Goal: Information Seeking & Learning: Learn about a topic

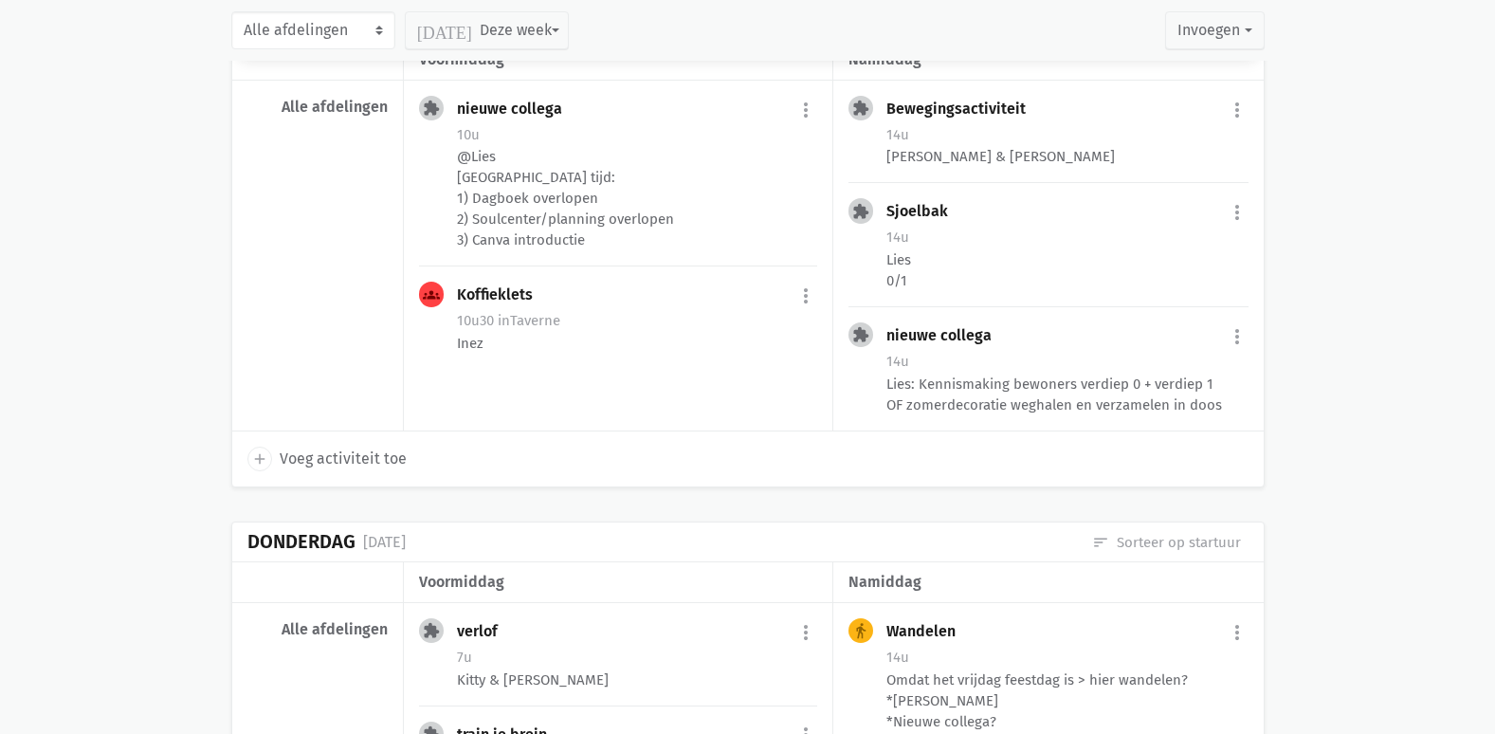
scroll to position [664, 0]
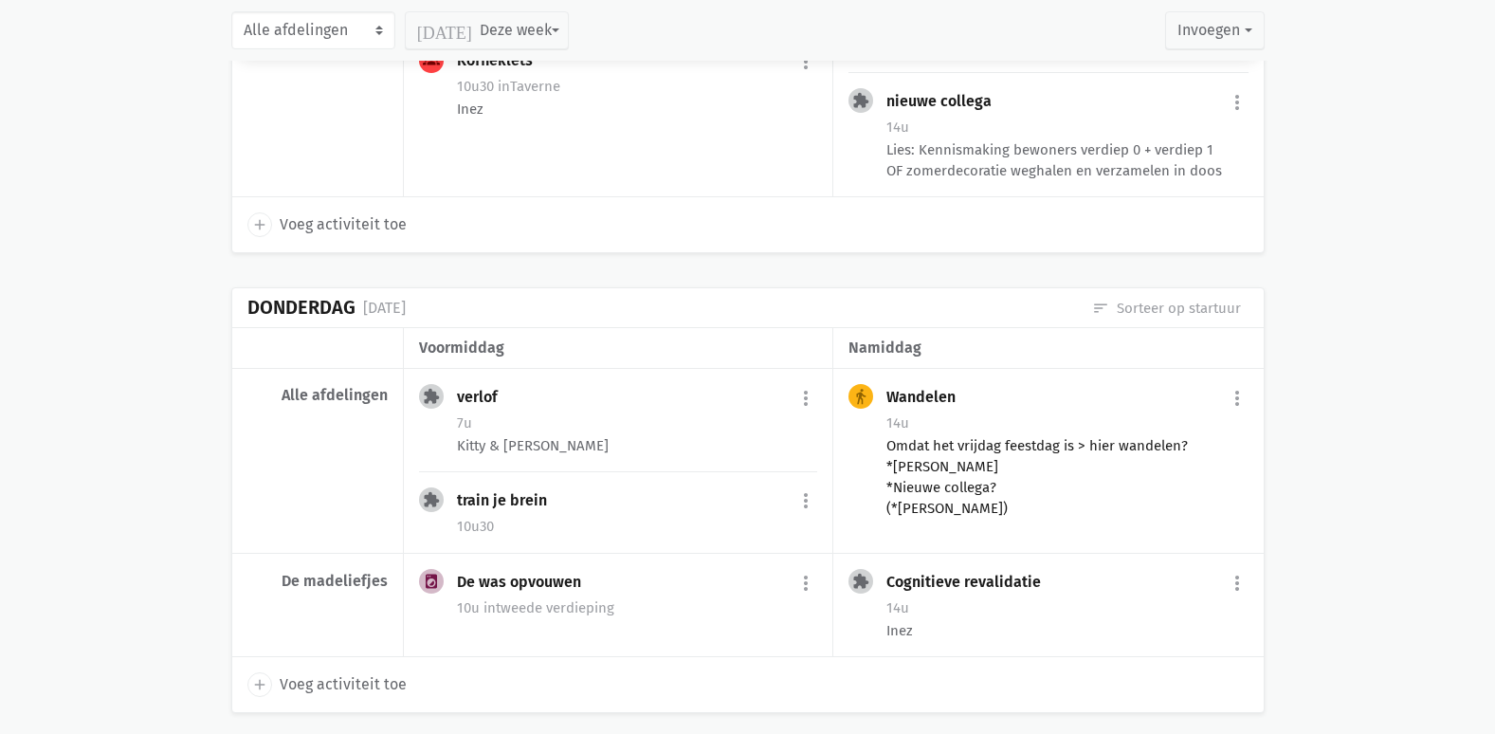
click at [1073, 456] on div "Omdat het vrijdag feestdag is > hier wandelen? *[PERSON_NAME] *Nieuwe collega? …" at bounding box center [1067, 476] width 361 height 83
click at [929, 473] on div "Omdat het vrijdag feestdag is > hier wandelen? *[PERSON_NAME] *Nieuwe collega? …" at bounding box center [1067, 476] width 361 height 83
click at [913, 456] on div "Omdat het vrijdag feestdag is > hier wandelen? *[PERSON_NAME] *Nieuwe collega? …" at bounding box center [1067, 476] width 361 height 83
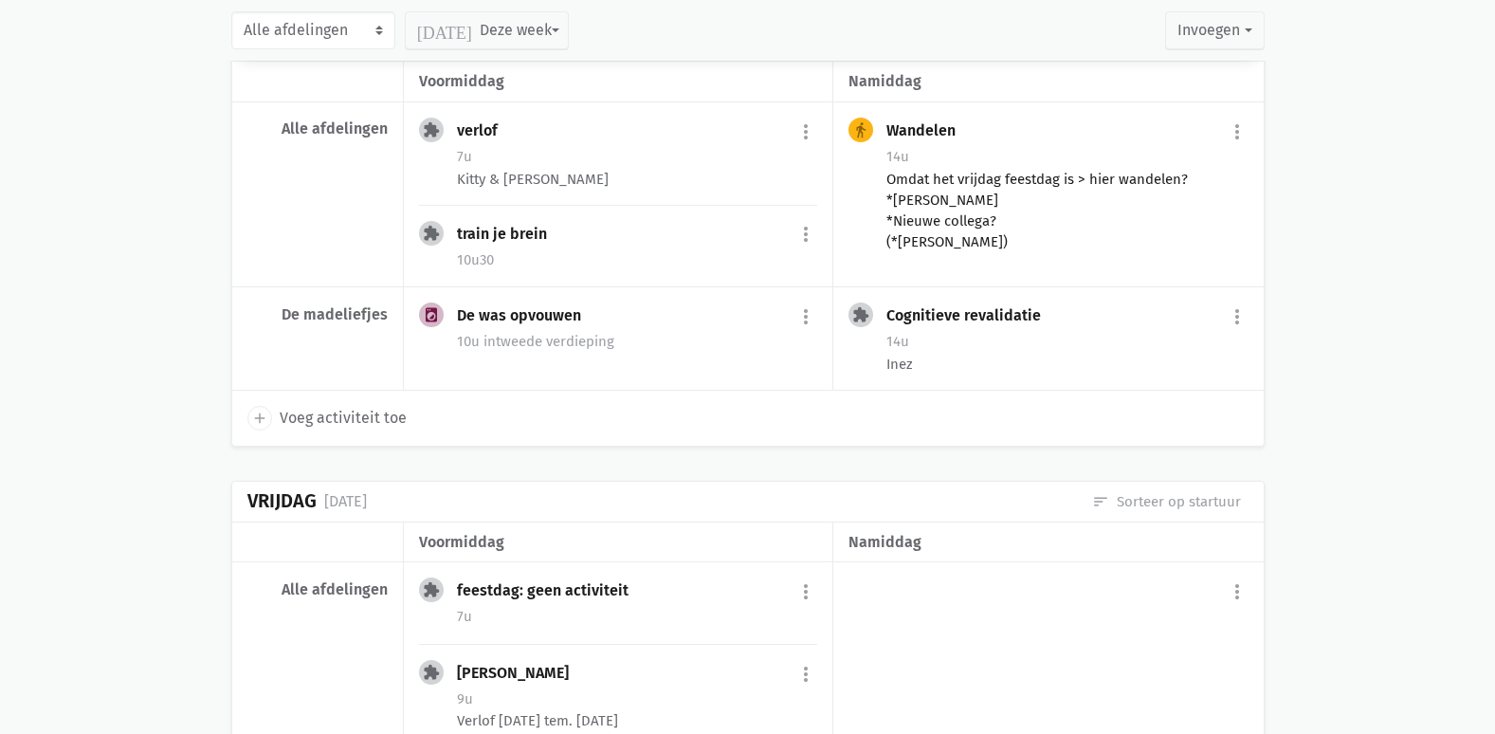
scroll to position [948, 0]
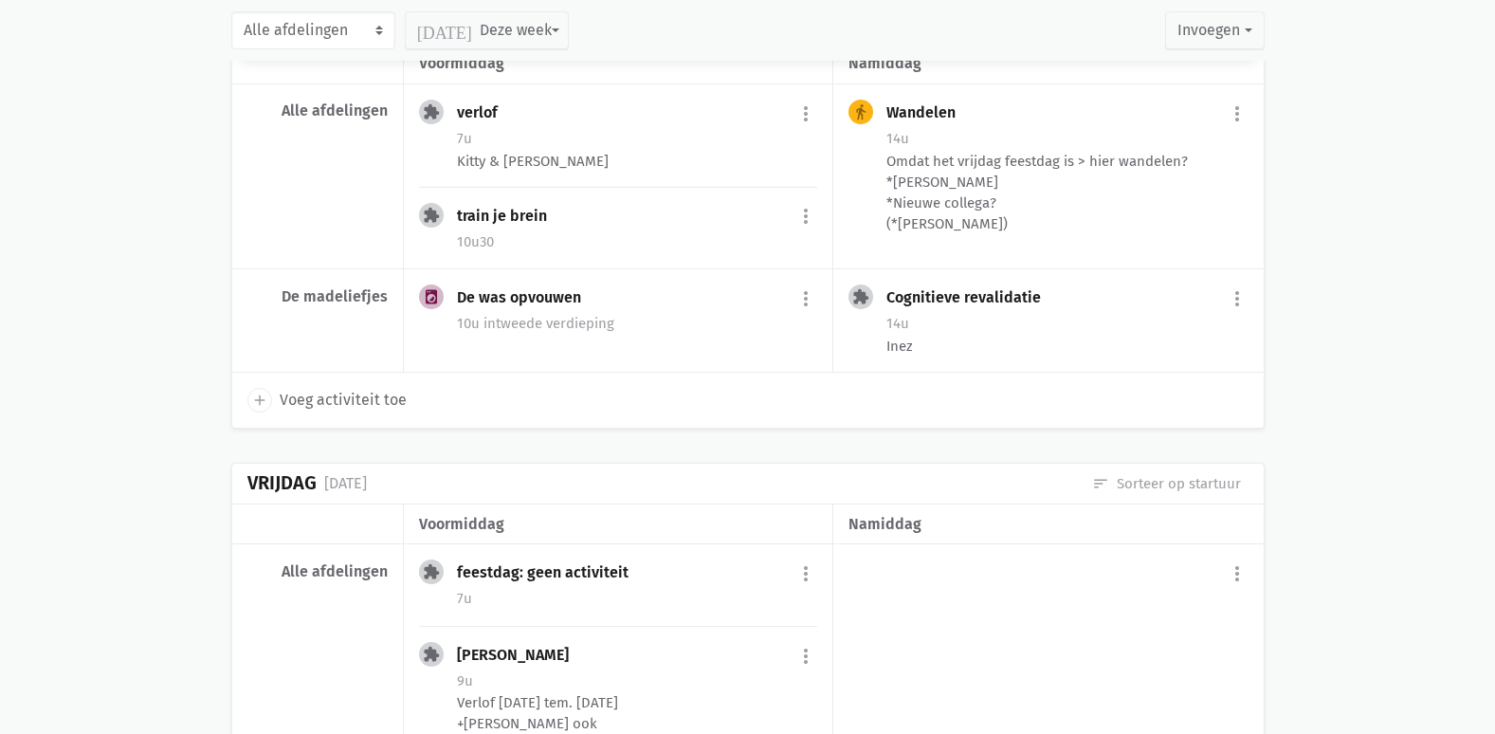
click at [921, 84] on div "directions_walk Wandelen more_vert edit Bewerk summarize Bekijk fiche today Pla…" at bounding box center [1048, 176] width 430 height 185
click at [923, 119] on div "Wandelen" at bounding box center [929, 112] width 84 height 19
click at [926, 128] on div "14u" at bounding box center [1067, 138] width 361 height 25
click at [924, 137] on div "14u" at bounding box center [1067, 138] width 361 height 25
click at [609, 167] on div "Kitty & [PERSON_NAME]" at bounding box center [637, 161] width 360 height 21
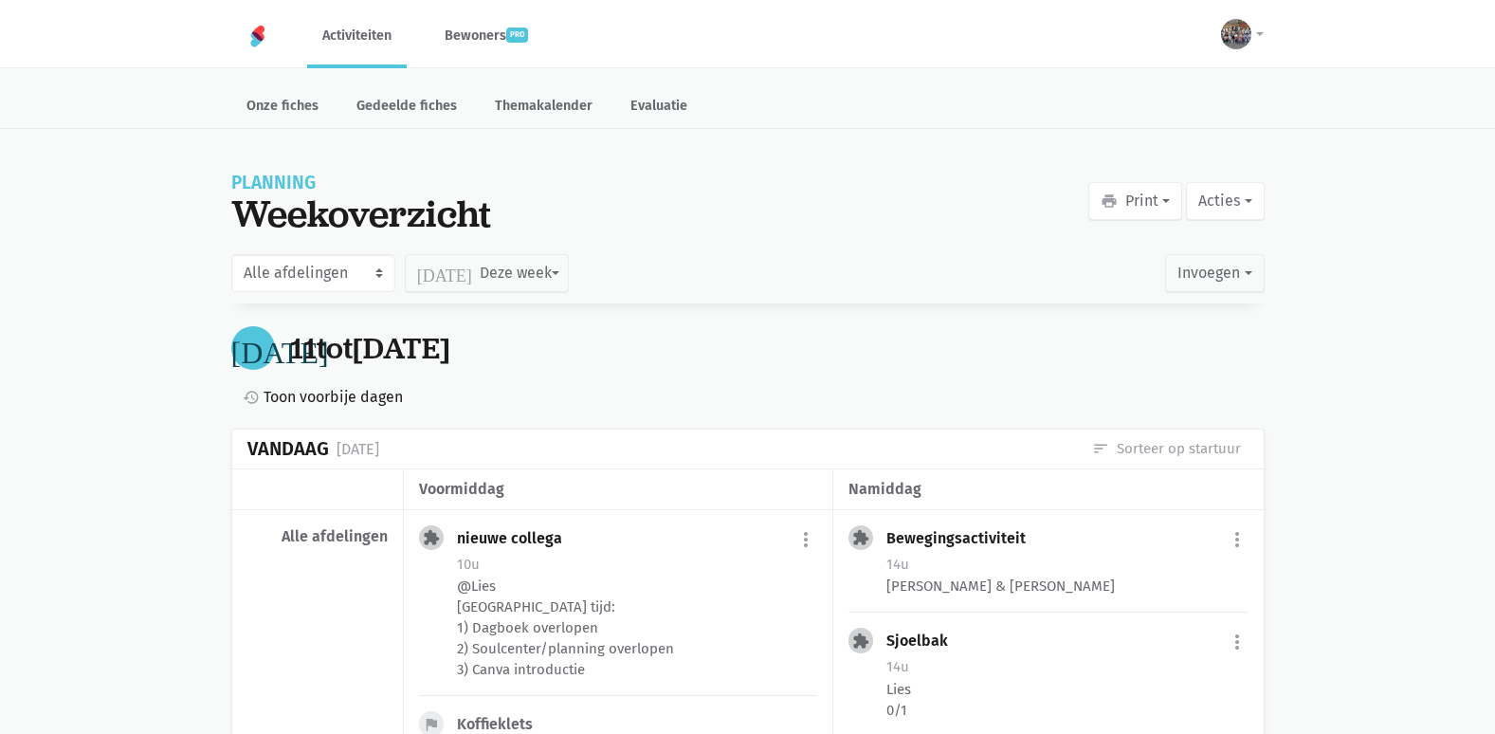
scroll to position [948, 0]
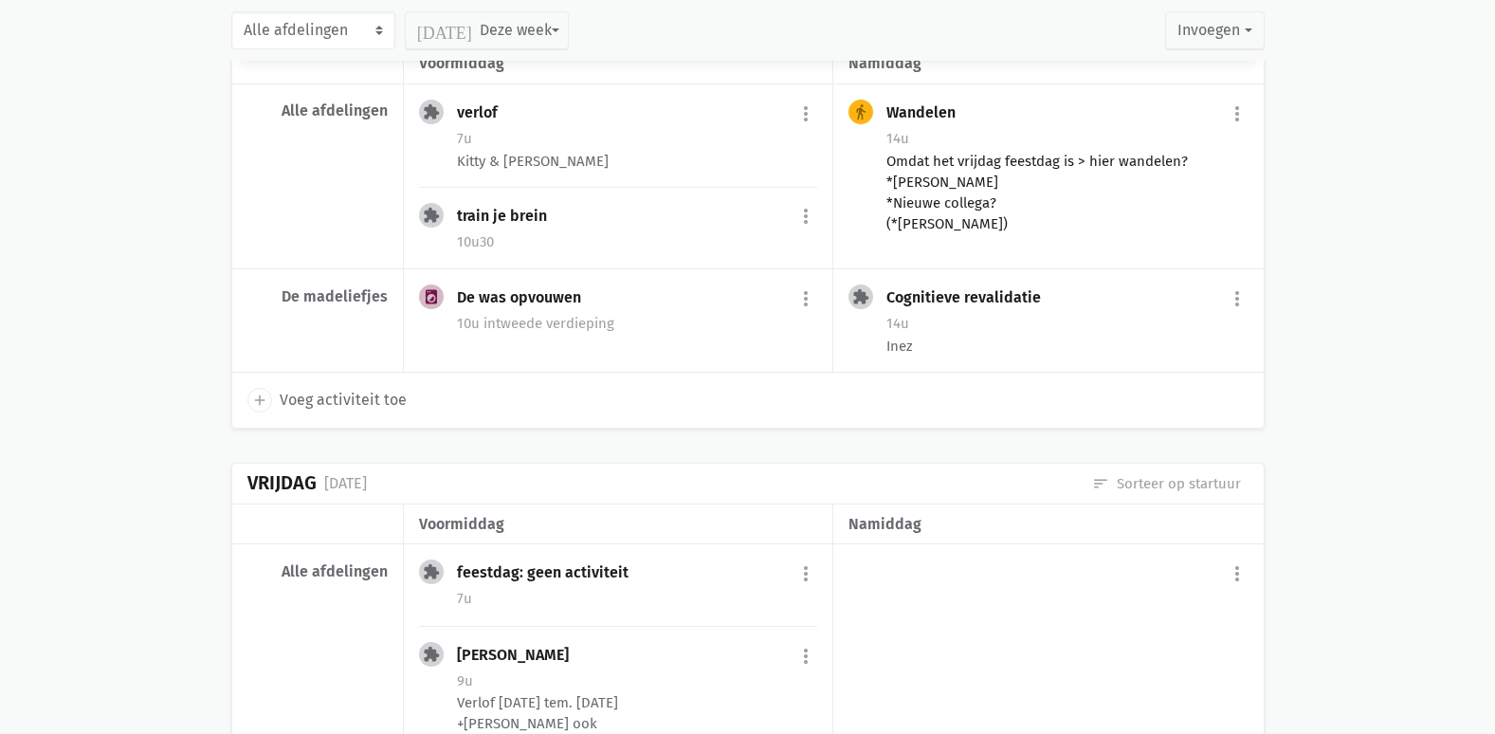
click at [1040, 182] on div "Omdat het vrijdag feestdag is > hier wandelen? *[PERSON_NAME] *Nieuwe collega? …" at bounding box center [1067, 192] width 361 height 83
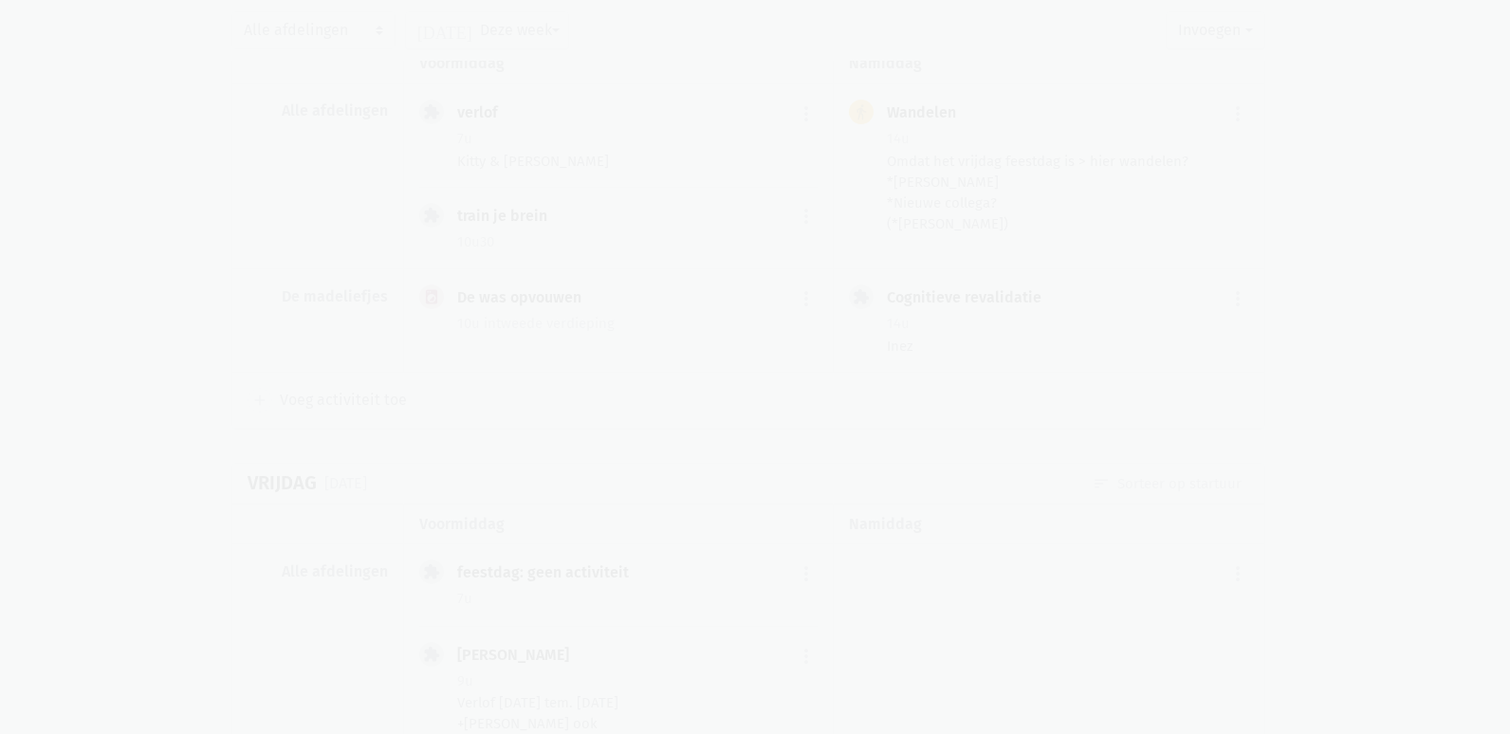
click at [0, 0] on div "Omdat het vrijdag feestdag is > hier wandelen? *[PERSON_NAME] *Nieuwe collega? …" at bounding box center [0, 0] width 0 height 0
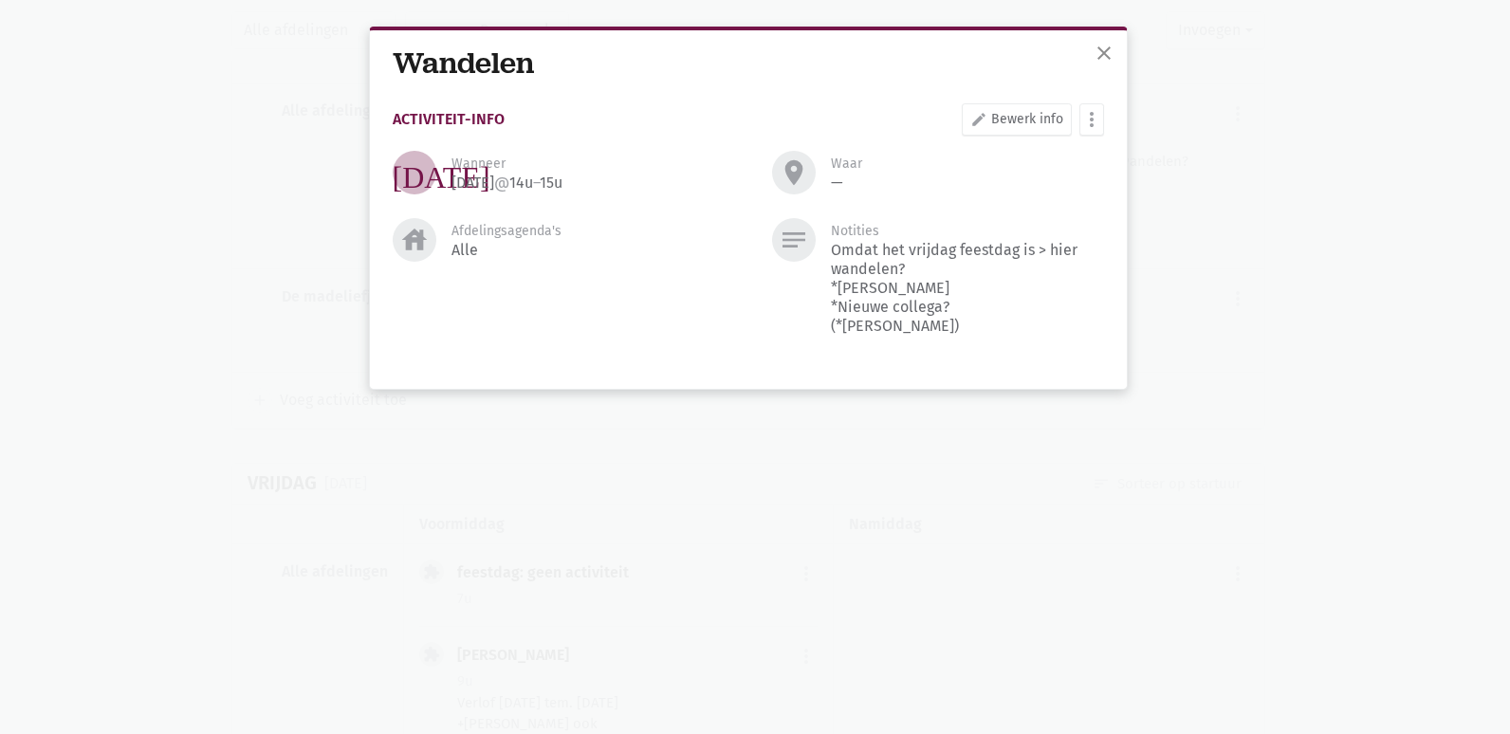
click at [1066, 51] on div "Wandelen" at bounding box center [748, 63] width 711 height 35
drag, startPoint x: 1080, startPoint y: 50, endPoint x: 1101, endPoint y: 51, distance: 20.9
click at [1096, 50] on div "close" at bounding box center [1104, 54] width 46 height 49
click at [1103, 53] on span "close" at bounding box center [1103, 53] width 23 height 23
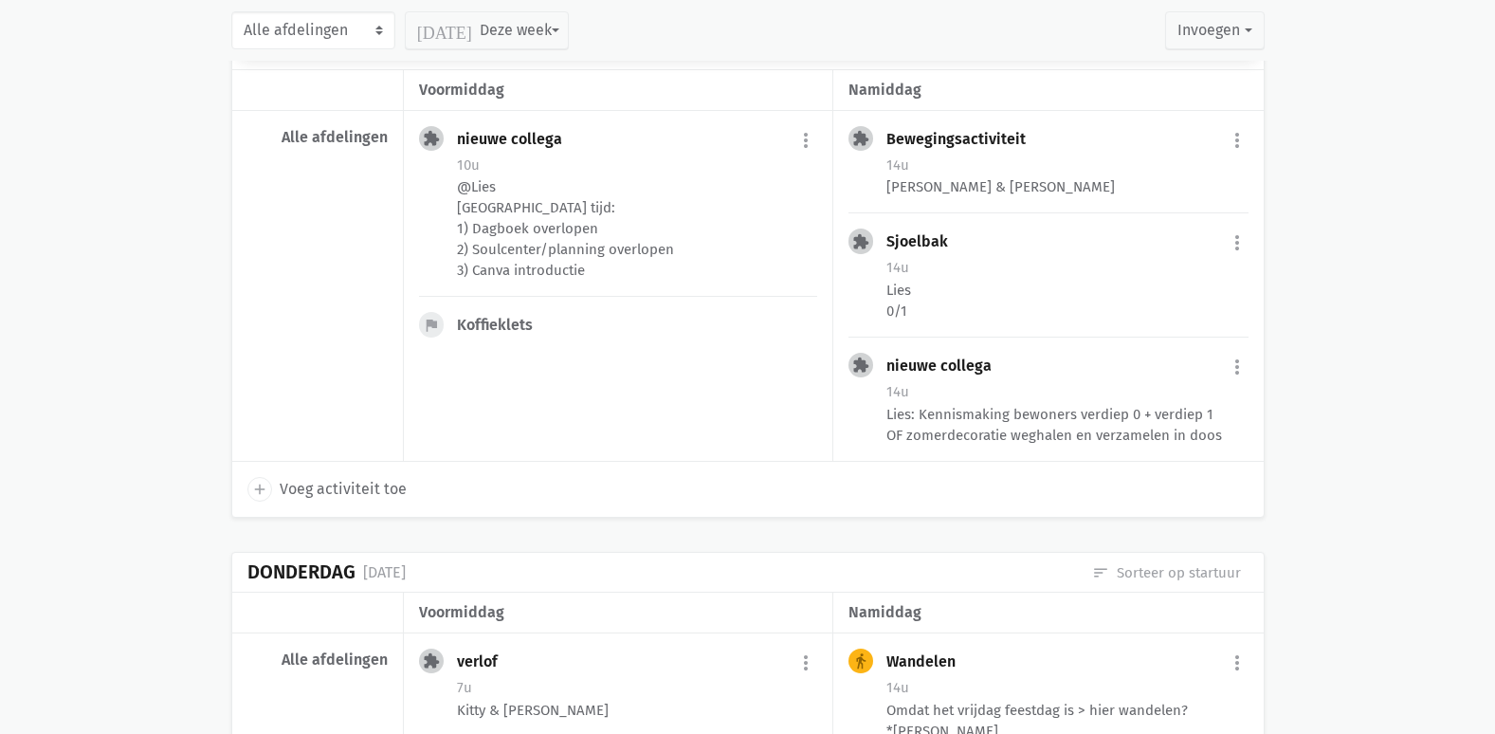
scroll to position [284, 0]
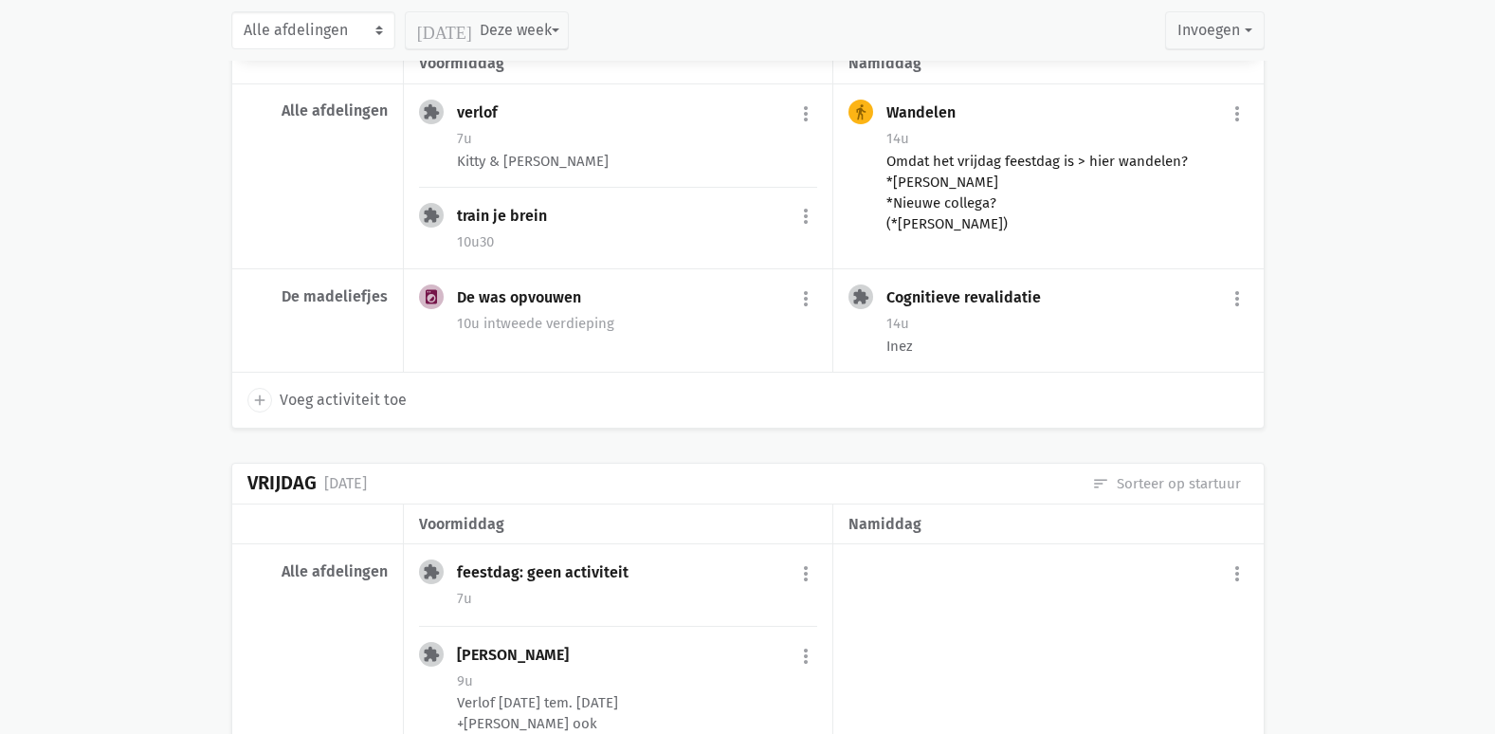
scroll to position [759, 0]
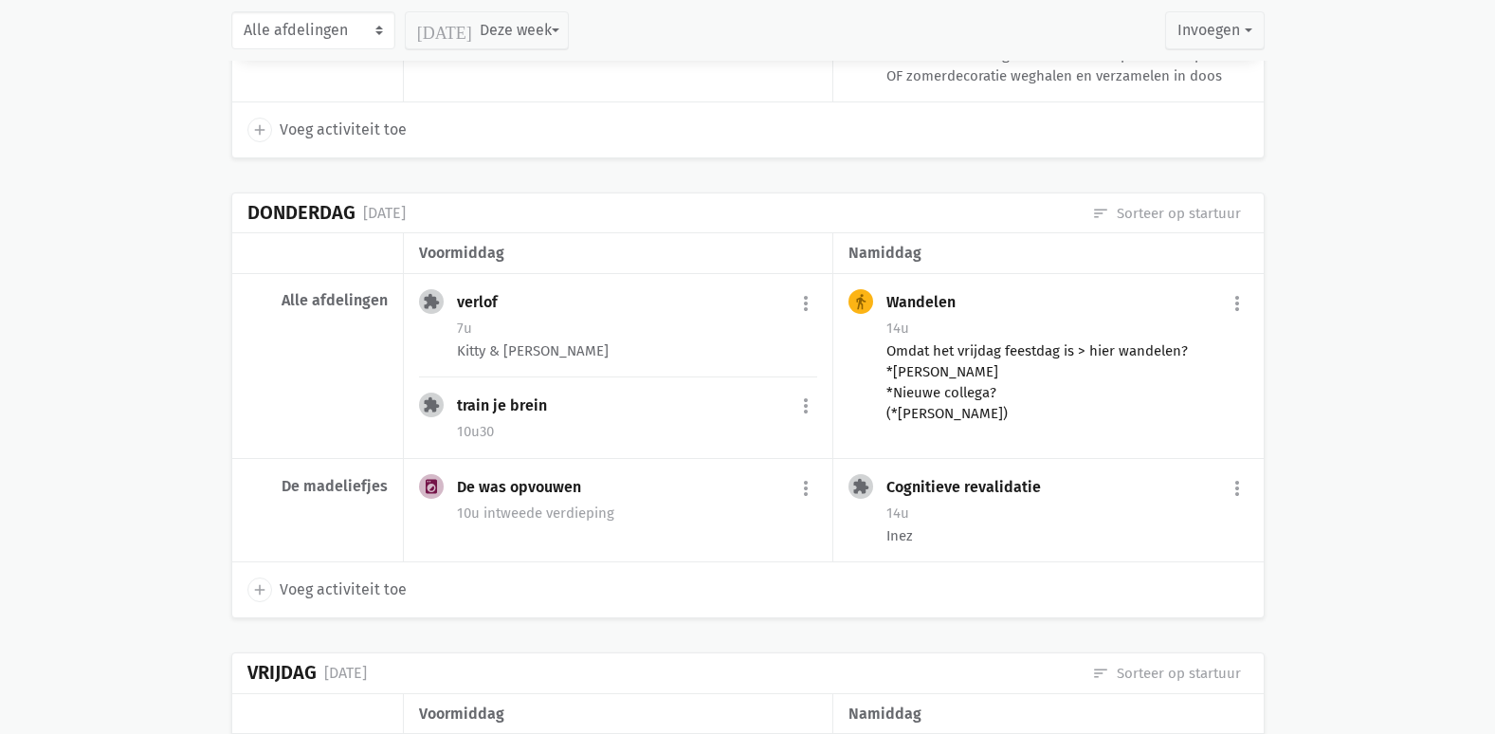
click at [1058, 406] on div "Omdat het vrijdag feestdag is > hier wandelen? *[PERSON_NAME] *Nieuwe collega? …" at bounding box center [1067, 381] width 361 height 83
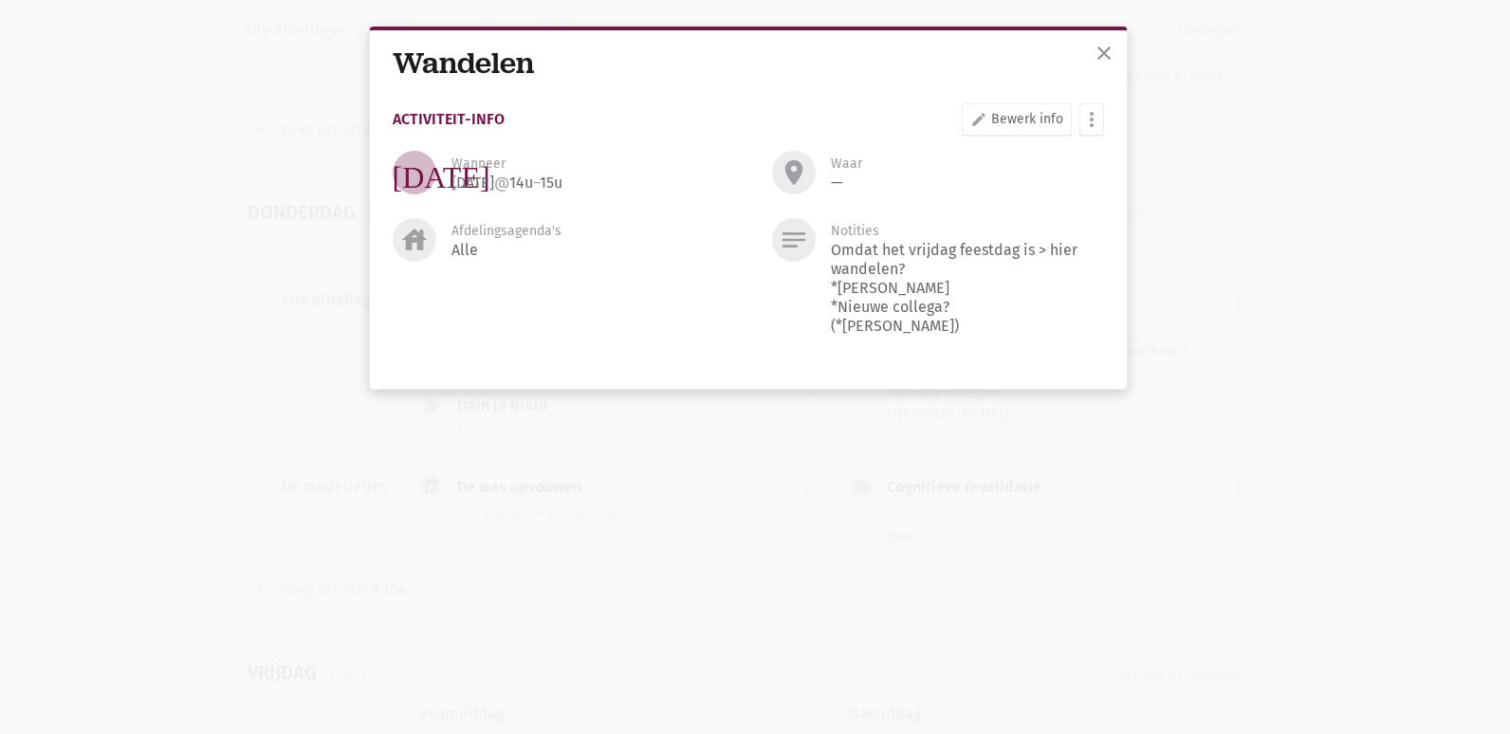
drag, startPoint x: 967, startPoint y: 377, endPoint x: 908, endPoint y: 257, distance: 134.0
click at [908, 257] on div "Omdat het vrijdag feestdag is > hier wandelen? *[PERSON_NAME] *Nieuwe collega? …" at bounding box center [967, 288] width 272 height 95
click at [1107, 319] on div "notes Notities Omdat het vrijdag feestdag is > hier wandelen? *[PERSON_NAME] *N…" at bounding box center [937, 284] width 379 height 133
click at [1100, 333] on div "Omdat het vrijdag feestdag is > hier wandelen? *[PERSON_NAME] *Nieuwe collega? …" at bounding box center [967, 288] width 272 height 95
click at [1048, 336] on div "Omdat het vrijdag feestdag is > hier wandelen? *[PERSON_NAME] *Nieuwe collega? …" at bounding box center [967, 288] width 272 height 95
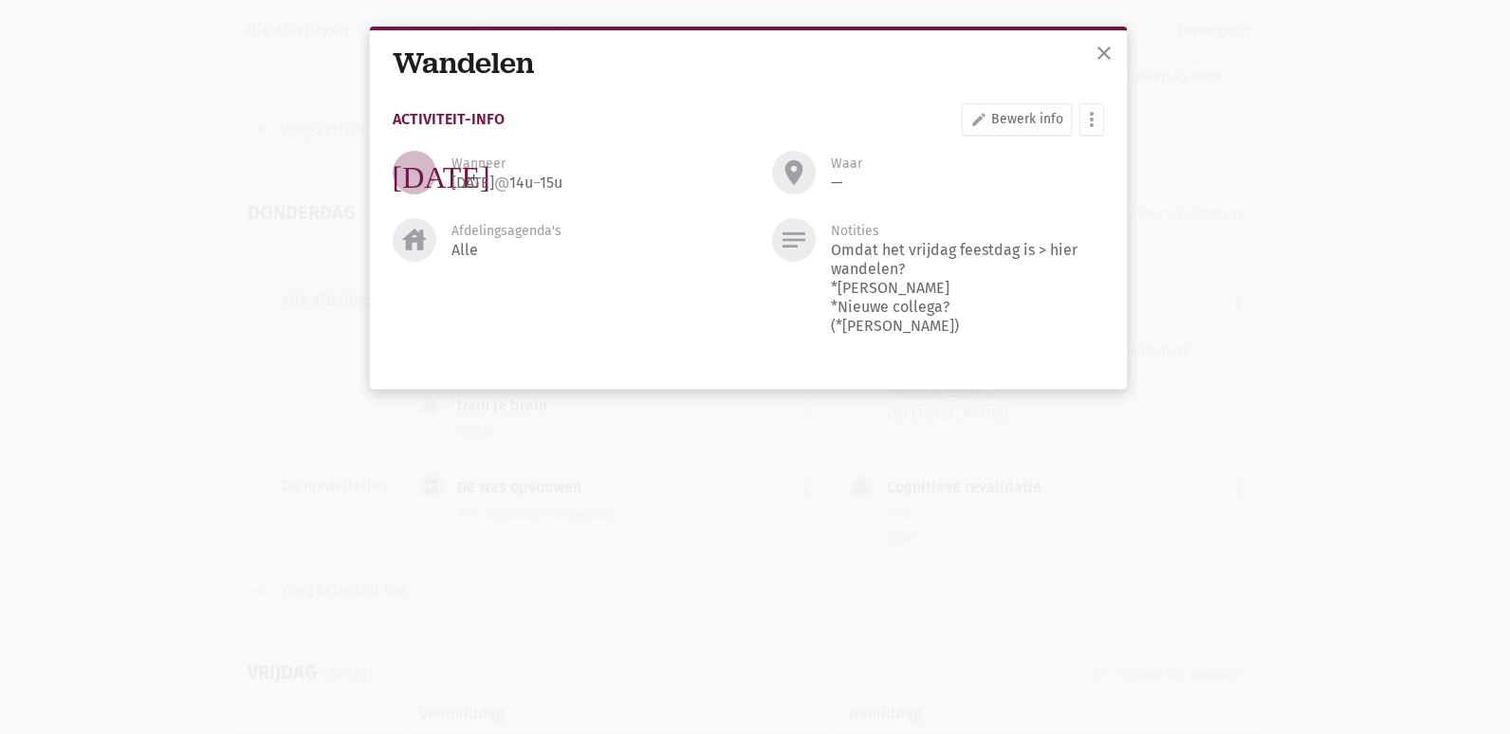
click at [1032, 351] on div "notes Notities Omdat het vrijdag feestdag is > hier wandelen? *[PERSON_NAME] *N…" at bounding box center [937, 284] width 379 height 133
click at [1100, 15] on div "close Wandelen Activiteit-info edit Bewerk info more_vert [PERSON_NAME] fiche […" at bounding box center [755, 367] width 1510 height 734
click at [1099, 51] on span "close" at bounding box center [1110, 49] width 23 height 23
